Goal: Transaction & Acquisition: Purchase product/service

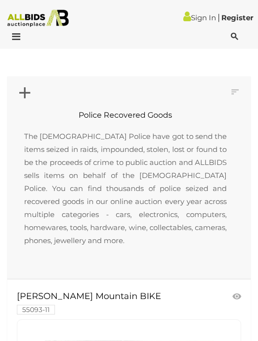
click at [233, 34] on icon at bounding box center [234, 37] width 7 height 10
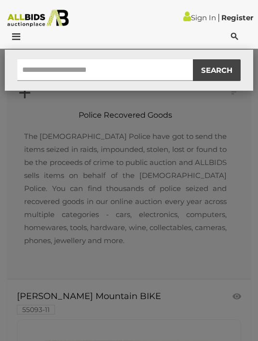
click at [136, 76] on input "text" at bounding box center [105, 70] width 176 height 22
type input "**********"
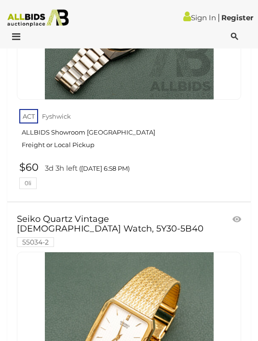
click at [16, 39] on icon at bounding box center [13, 37] width 13 height 10
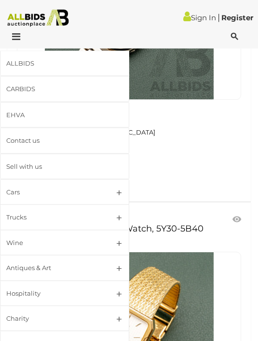
scroll to position [1893, 0]
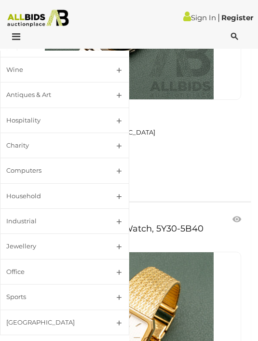
click at [119, 245] on link "Jewellery" at bounding box center [64, 247] width 129 height 26
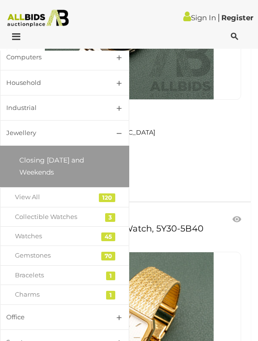
click at [84, 159] on span "Closing [DATE] and Weekends" at bounding box center [51, 166] width 65 height 21
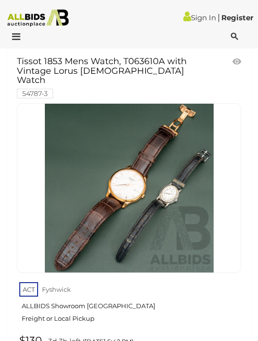
scroll to position [5188, 0]
